Goal: Navigation & Orientation: Find specific page/section

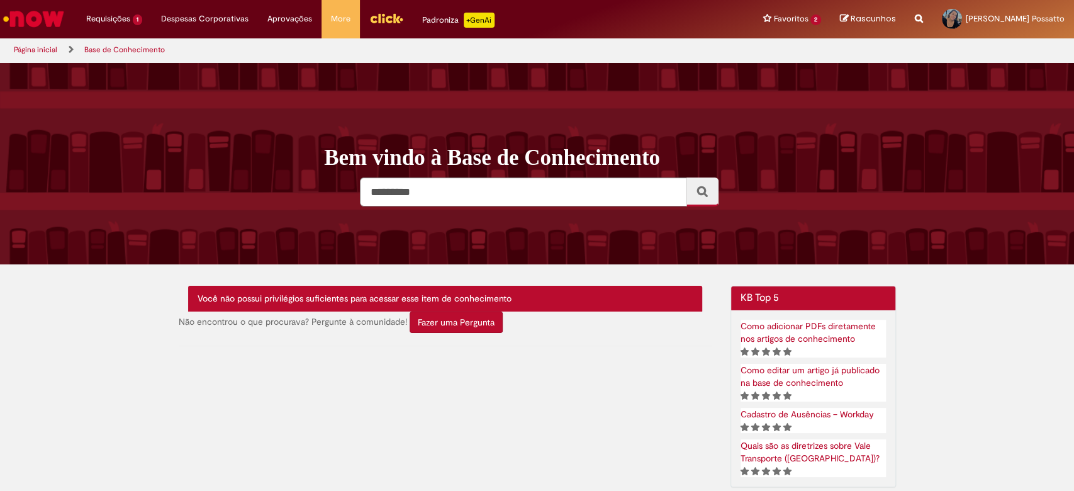
click at [39, 16] on img "Ir para a Homepage" at bounding box center [33, 18] width 65 height 25
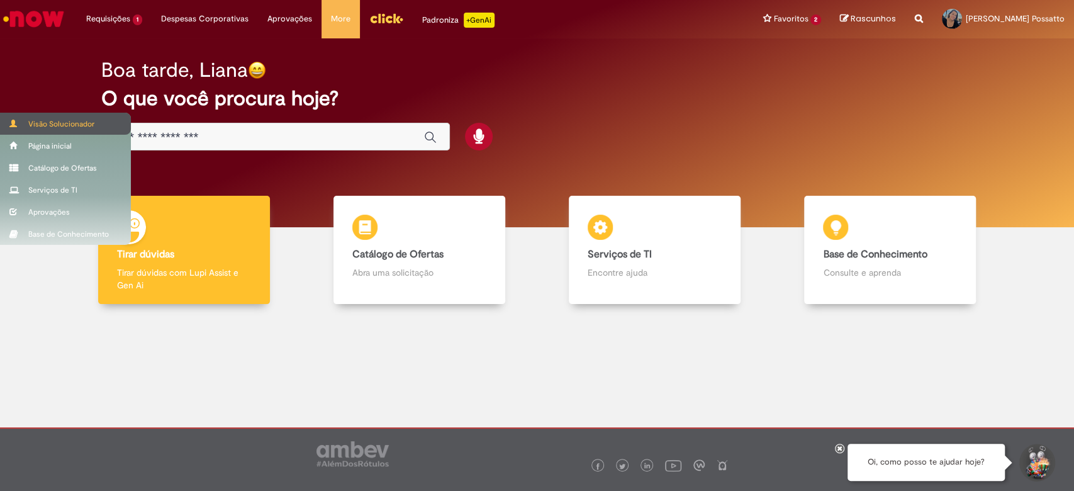
click at [35, 122] on div "Visão Solucionador" at bounding box center [65, 124] width 131 height 22
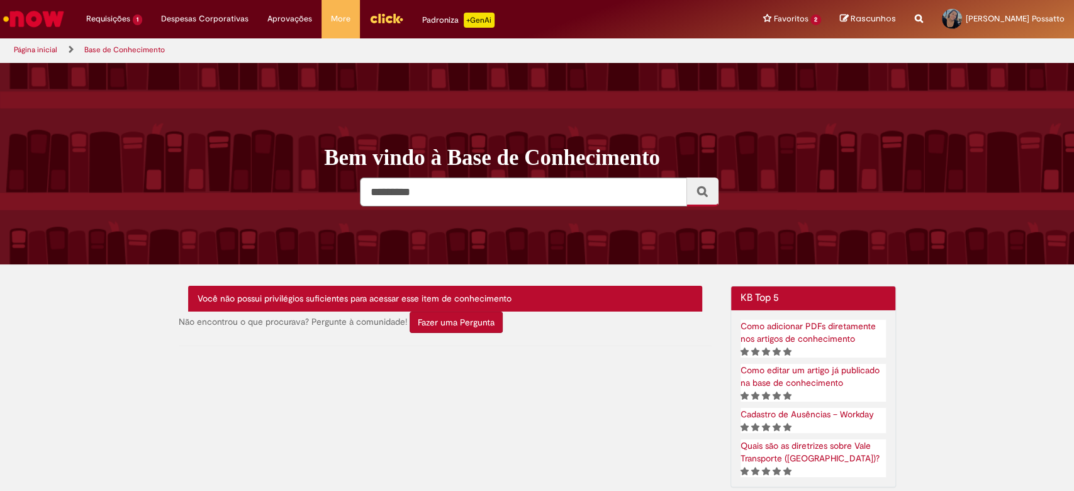
click at [53, 21] on img "Ir para a Homepage" at bounding box center [33, 18] width 65 height 25
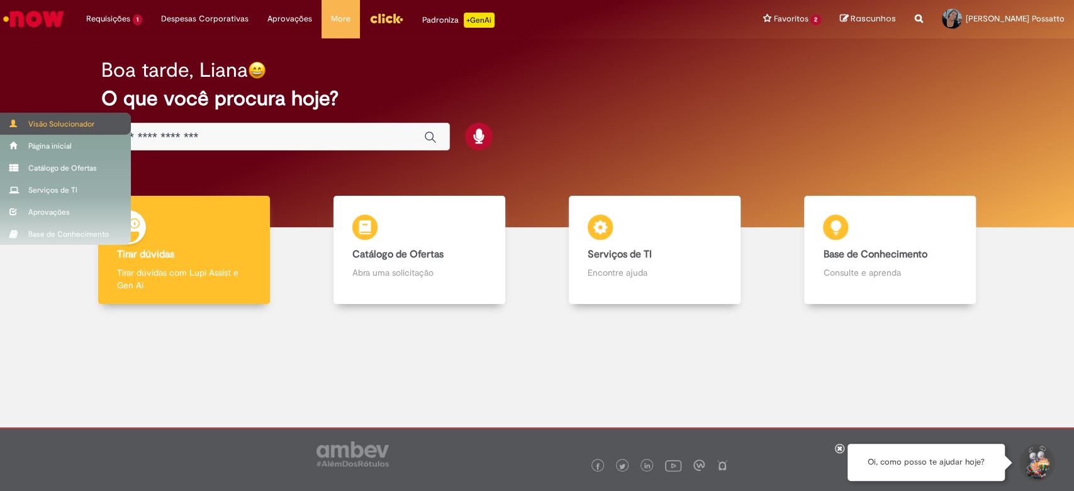
click at [30, 126] on div "Visão Solucionador" at bounding box center [65, 124] width 131 height 22
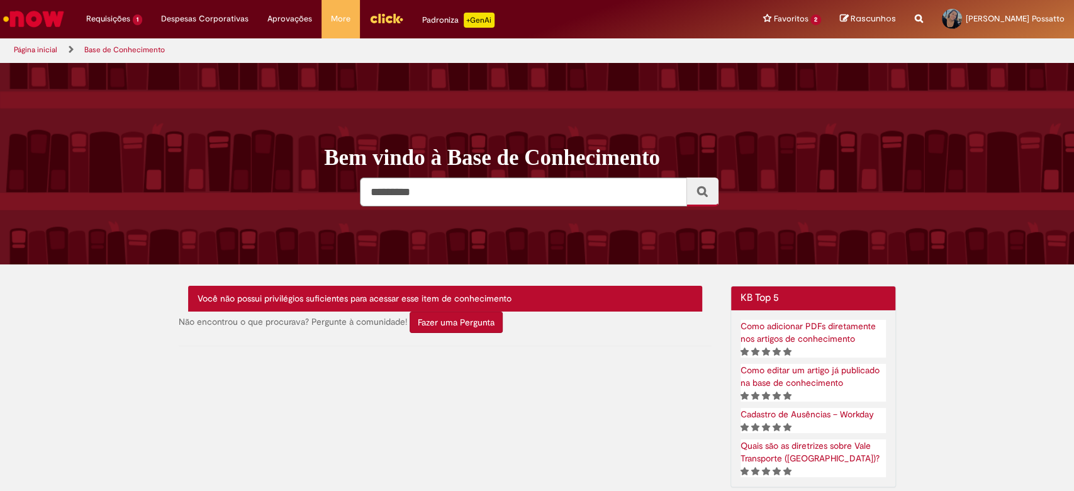
click at [47, 11] on img "Ir para a Homepage" at bounding box center [33, 18] width 65 height 25
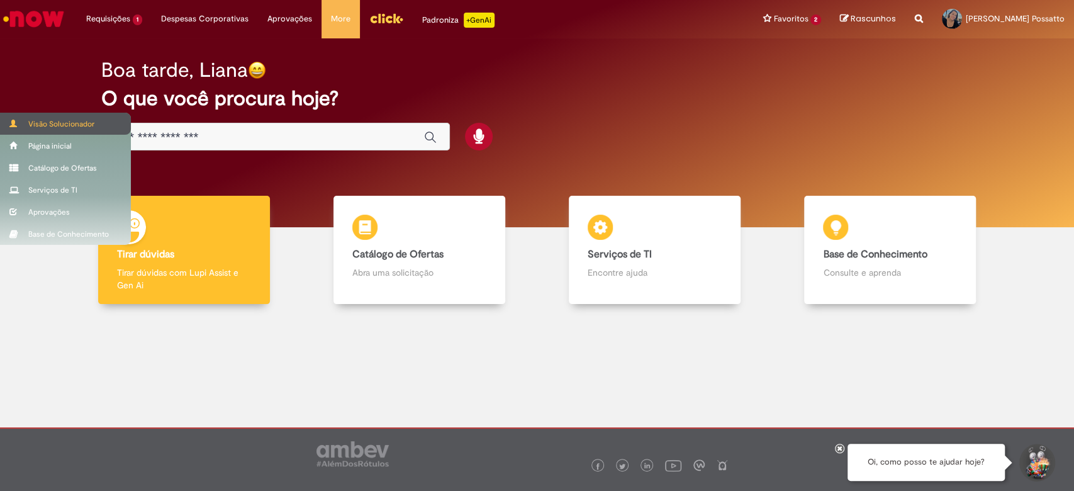
click at [53, 119] on div "Visão Solucionador" at bounding box center [65, 124] width 131 height 22
